Goal: Transaction & Acquisition: Purchase product/service

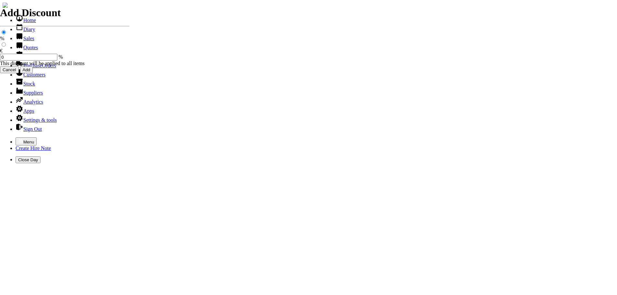
select select "HO"
click at [18, 138] on icon "button" at bounding box center [20, 140] width 5 height 5
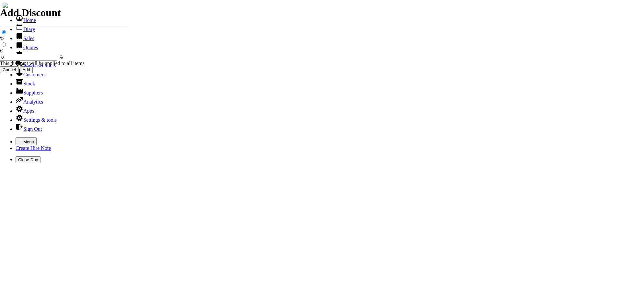
click at [30, 59] on link "Hire Notes" at bounding box center [31, 57] width 30 height 6
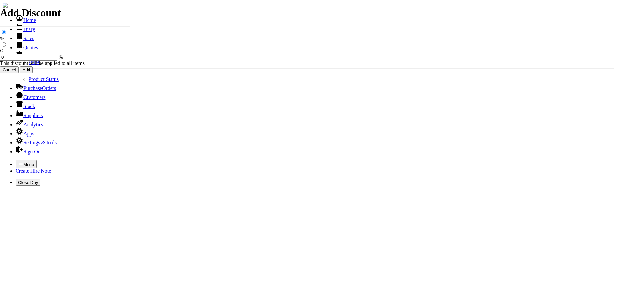
click at [28, 65] on link "Hires" at bounding box center [33, 63] width 11 height 6
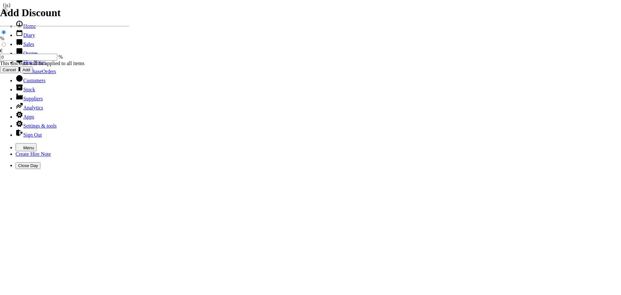
type input "MICK"
type input "21/07/2025"
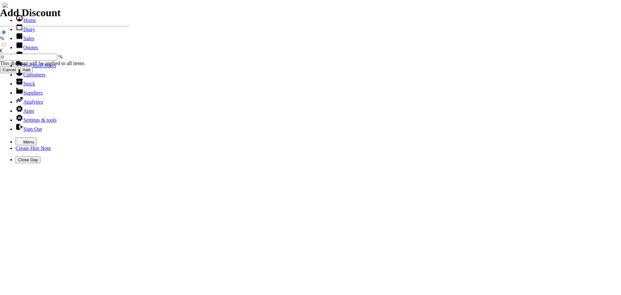
type input "[DATE]"
type input "462"
type input "First Day, 1 day(s), 4 week(s)"
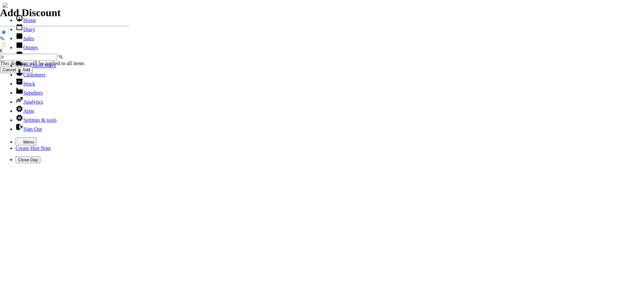
type input "396.00"
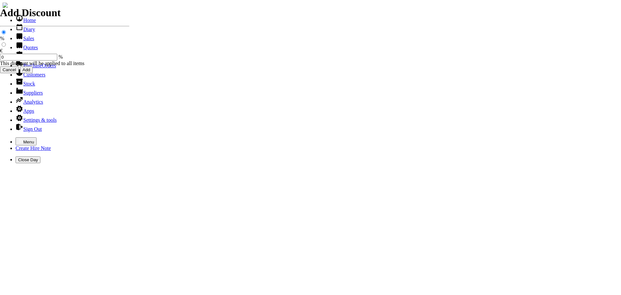
type input "15"
select select "HO"
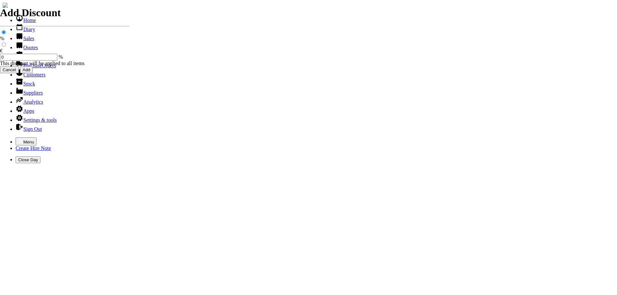
select select "3"
type input "101459"
type input "accounts@theperioddoorcompany.ie"
type input "Mick Behan"
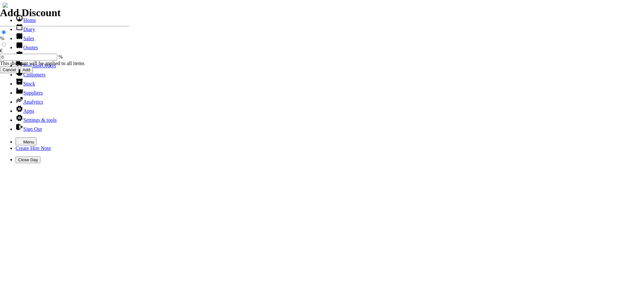
select select "HO"
click at [18, 138] on icon "button" at bounding box center [20, 140] width 5 height 5
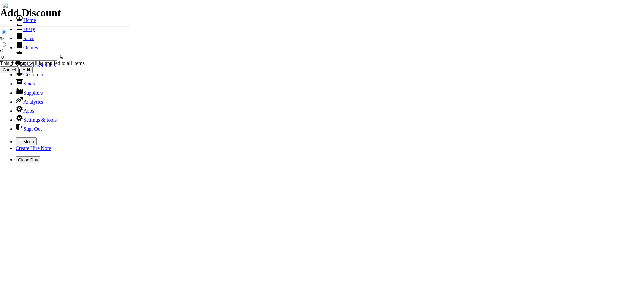
click at [23, 41] on link "Sales" at bounding box center [25, 39] width 19 height 6
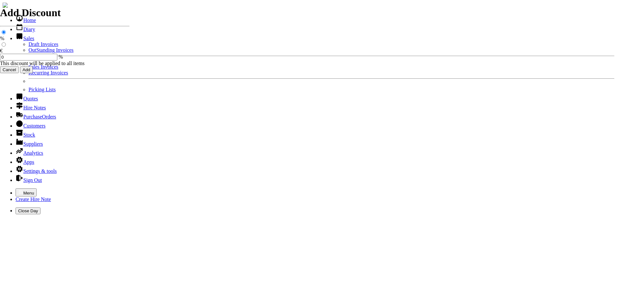
click at [28, 70] on link "Sales Invoices" at bounding box center [43, 67] width 30 height 6
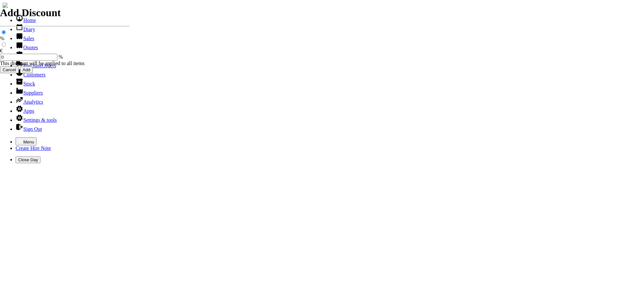
select select "HO"
type input "ard"
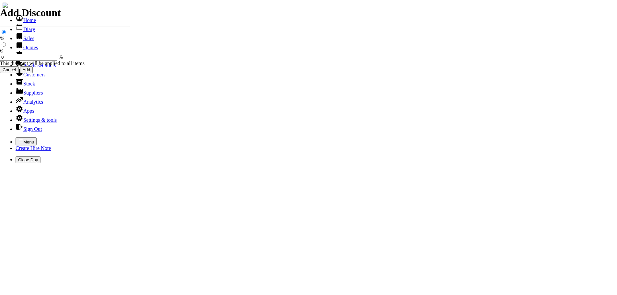
type input "[PERSON_NAME]"
type input "Repairs"
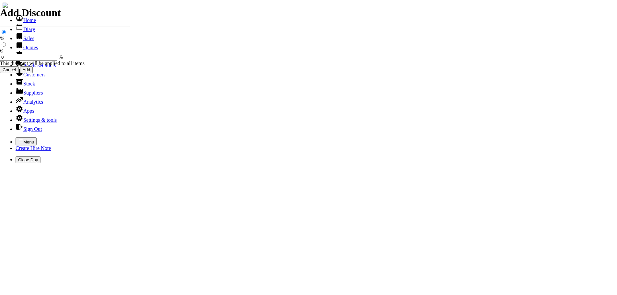
select select "2"
type input "Repairs TO STIHL LEAF BLOWER ( BR 400 )"
type textarea "Nature of Repair: NEW SPARK / NEW AIR FILTER / NEW ANTI VIBRATION SPRING / CLEA…"
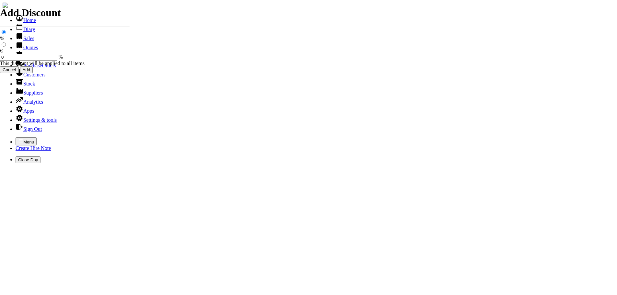
type input "127.00"
type input "Repairs"
select select "2"
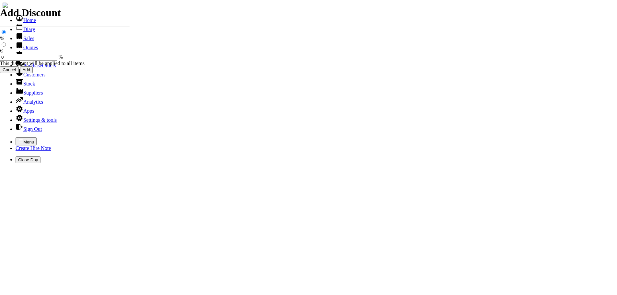
type input "Repairs TO [PERSON_NAME]"
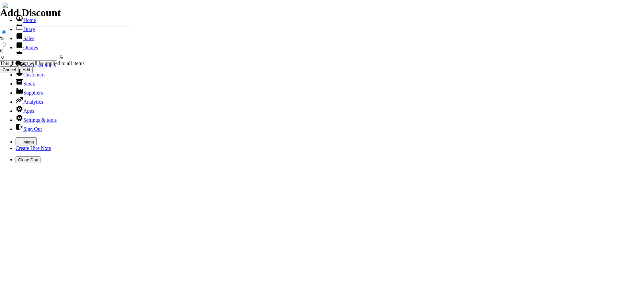
type textarea "Nature of Repair: NEW NYLON HEAD / NEW SPARK PLUG / GREASED GEAR HEAD / START &…"
type input "97.00"
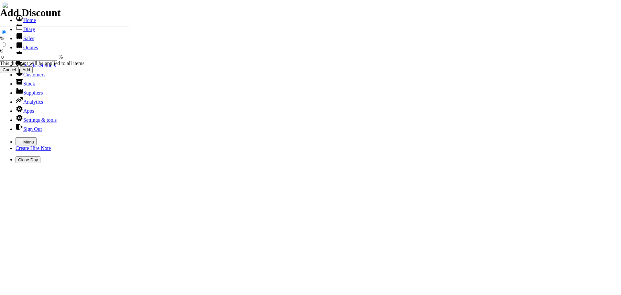
type input "101460"
type input "[EMAIL_ADDRESS][DOMAIN_NAME]"
type input "[PERSON_NAME]"
